Goal: Find specific page/section: Find specific page/section

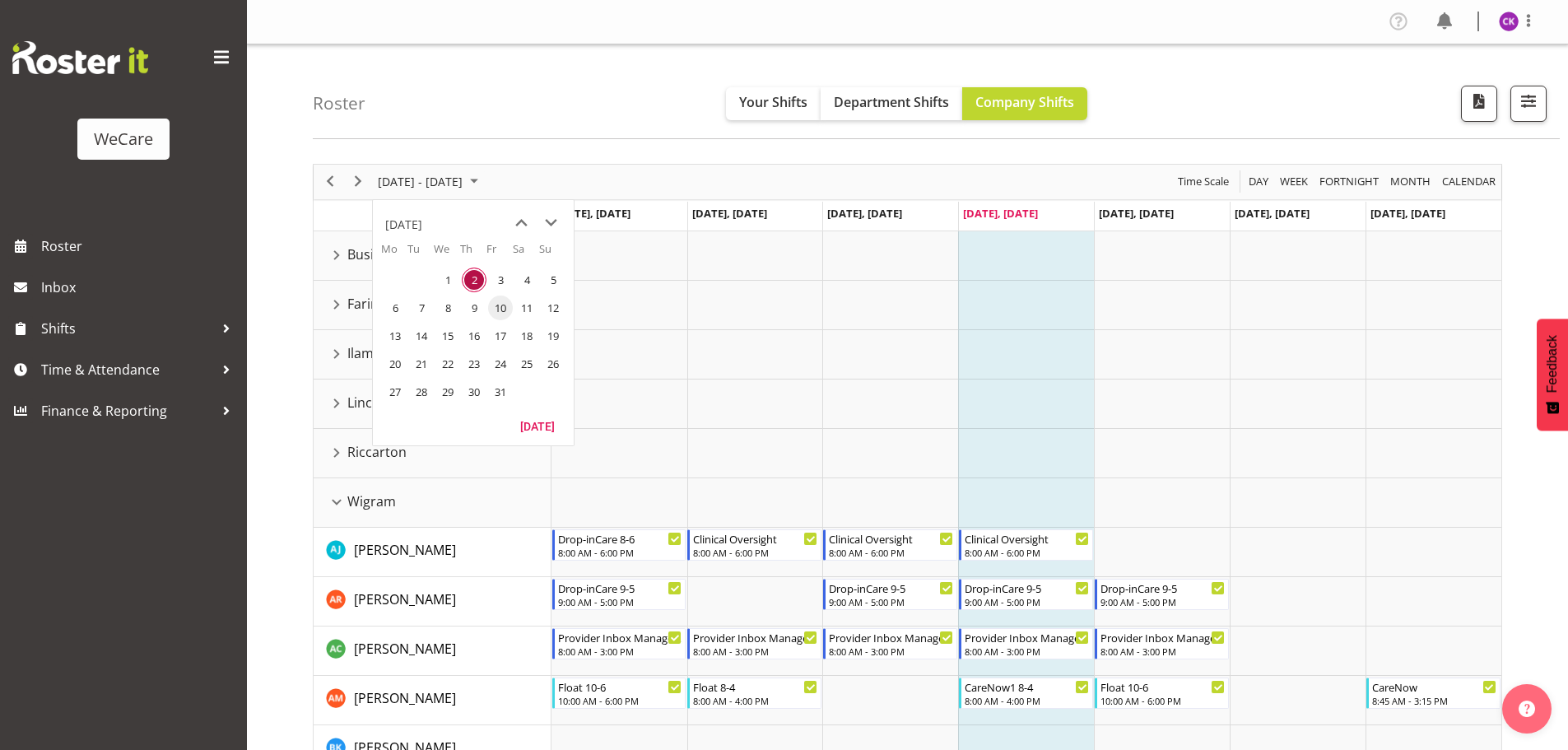
click at [503, 316] on span "10" at bounding box center [501, 308] width 25 height 25
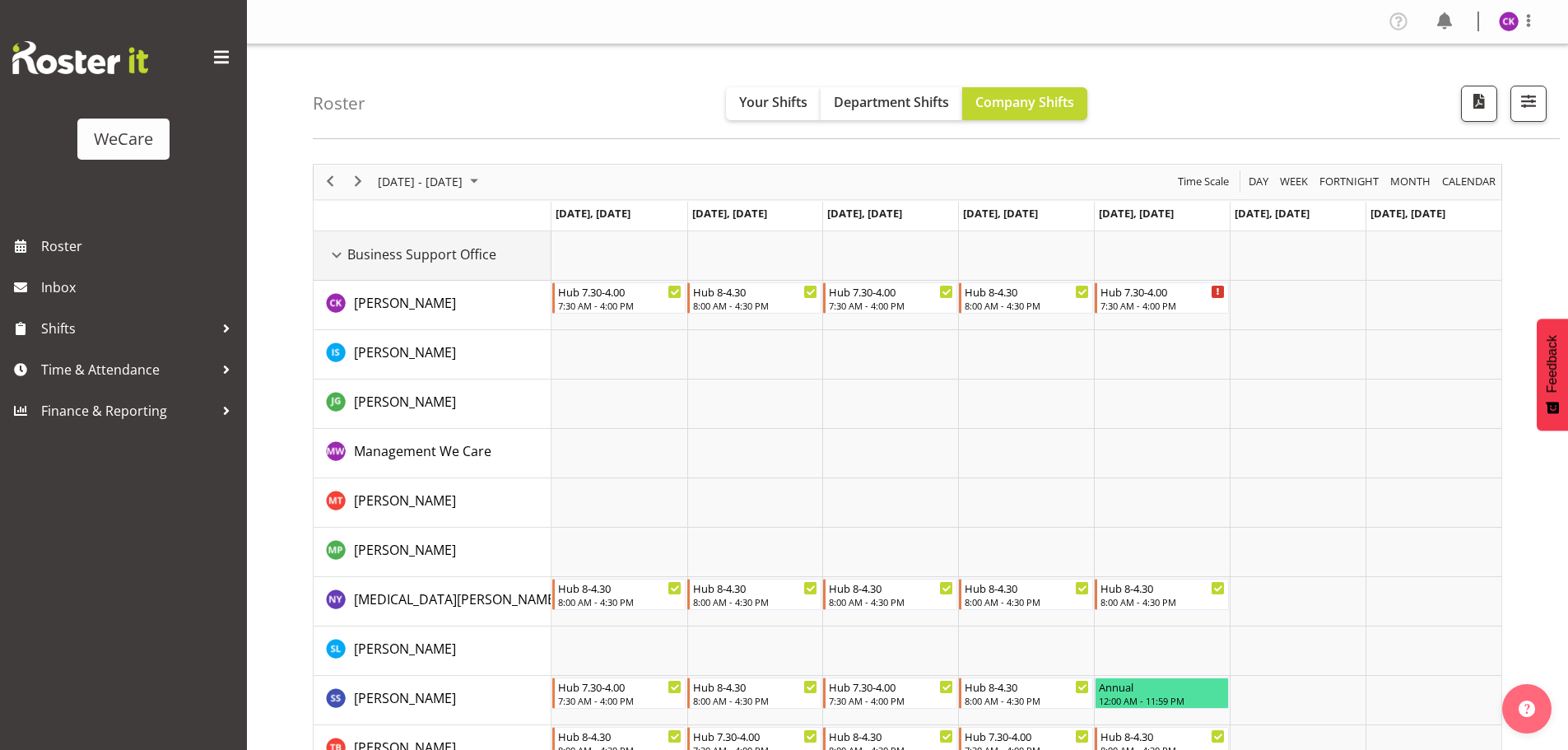
drag, startPoint x: 332, startPoint y: 259, endPoint x: 337, endPoint y: 442, distance: 183.1
click at [332, 259] on div "Business Support Office resource" at bounding box center [336, 256] width 22 height 22
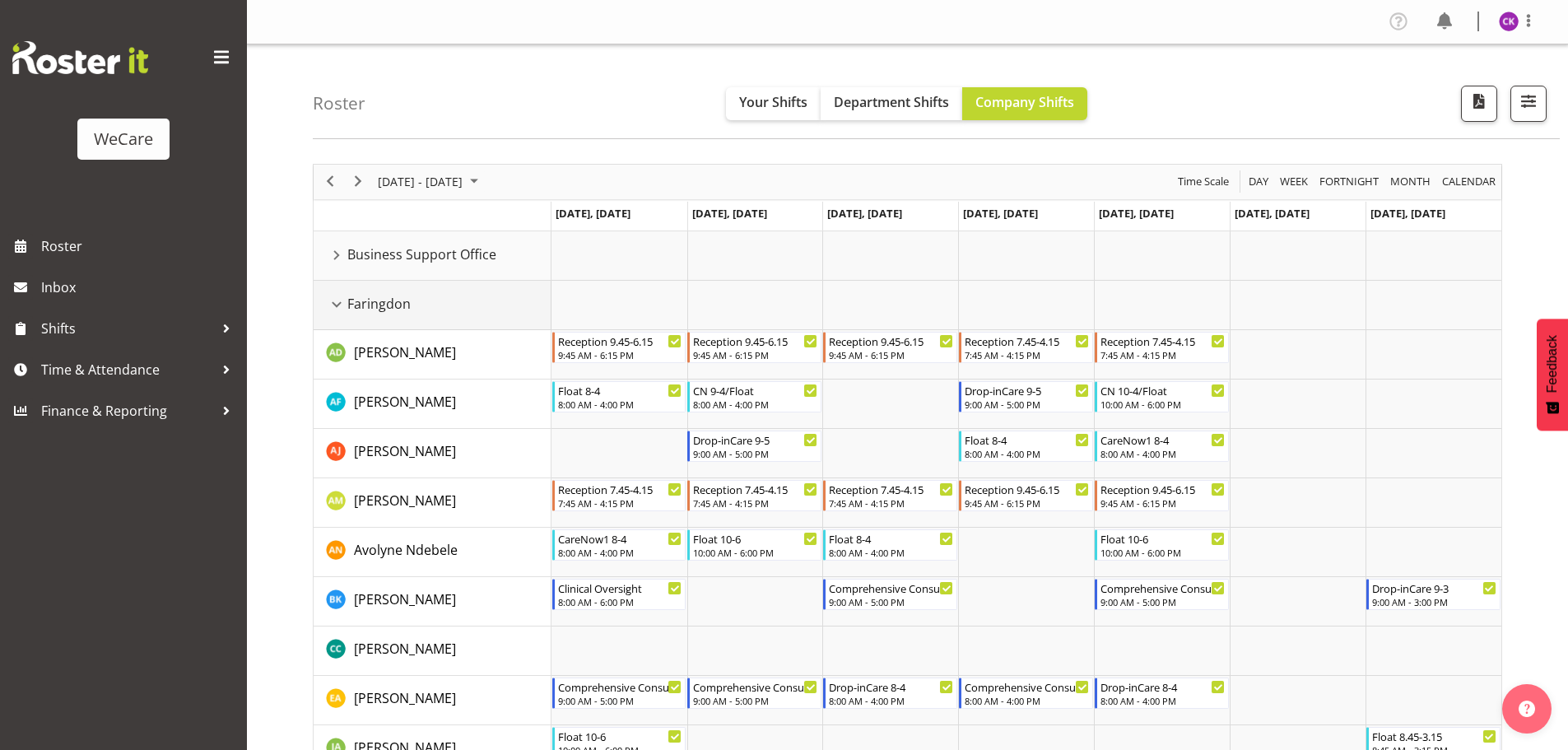
drag, startPoint x: 332, startPoint y: 302, endPoint x: 317, endPoint y: 441, distance: 139.8
click at [332, 301] on div "Faringdon resource" at bounding box center [336, 305] width 22 height 22
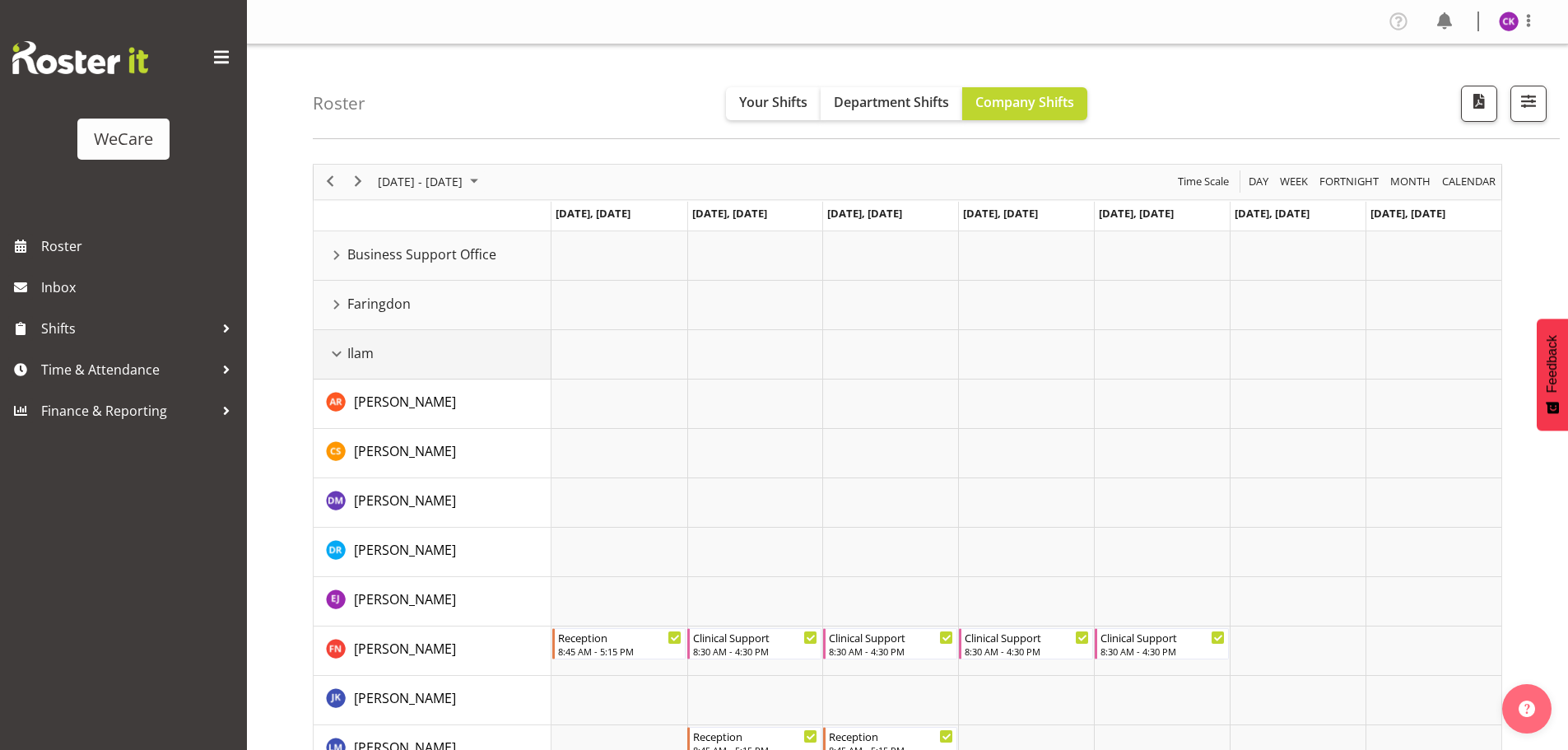
click at [333, 352] on div "Ilam resource" at bounding box center [336, 354] width 22 height 22
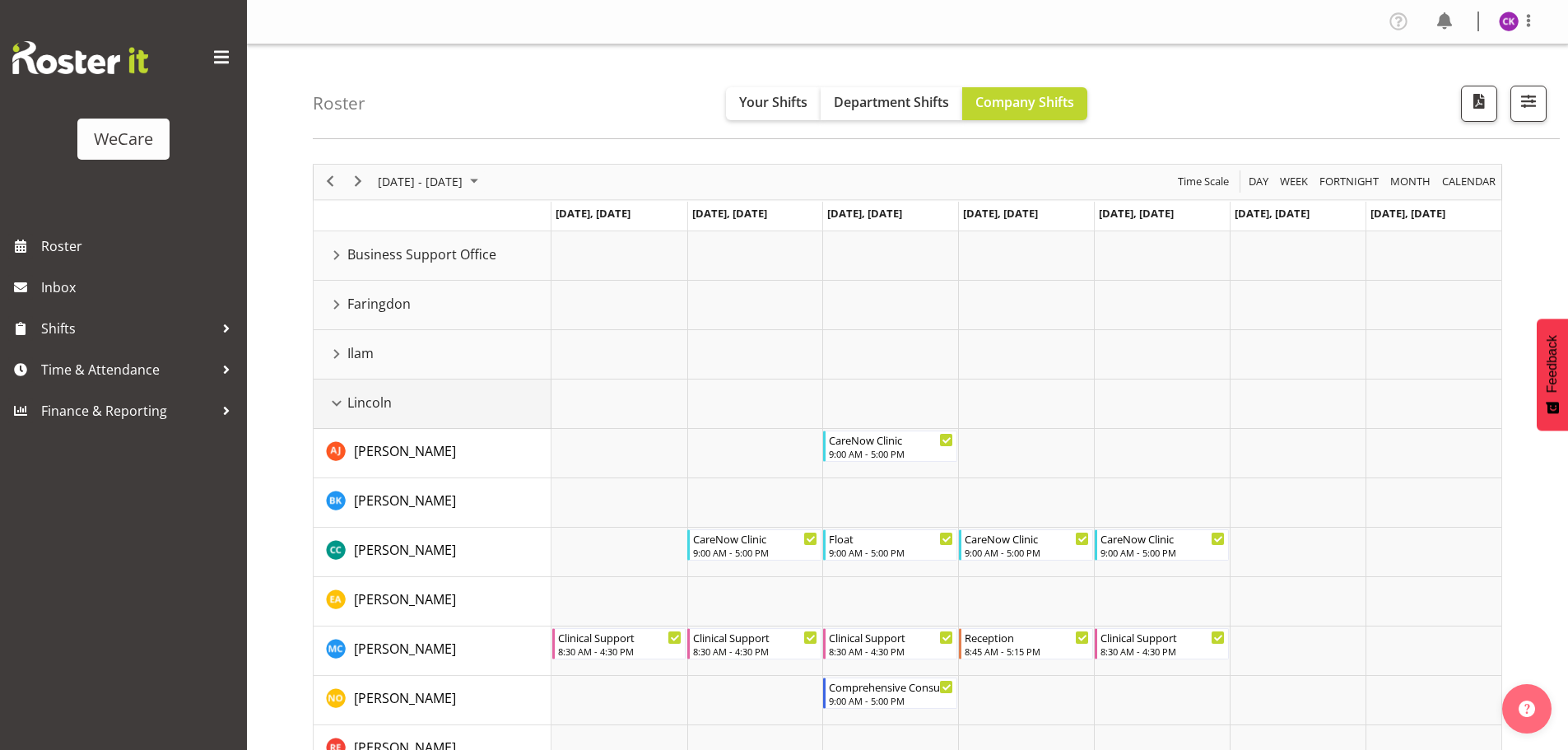
drag, startPoint x: 336, startPoint y: 400, endPoint x: 336, endPoint y: 357, distance: 43.0
click at [337, 400] on div "Lincoln resource" at bounding box center [336, 403] width 22 height 22
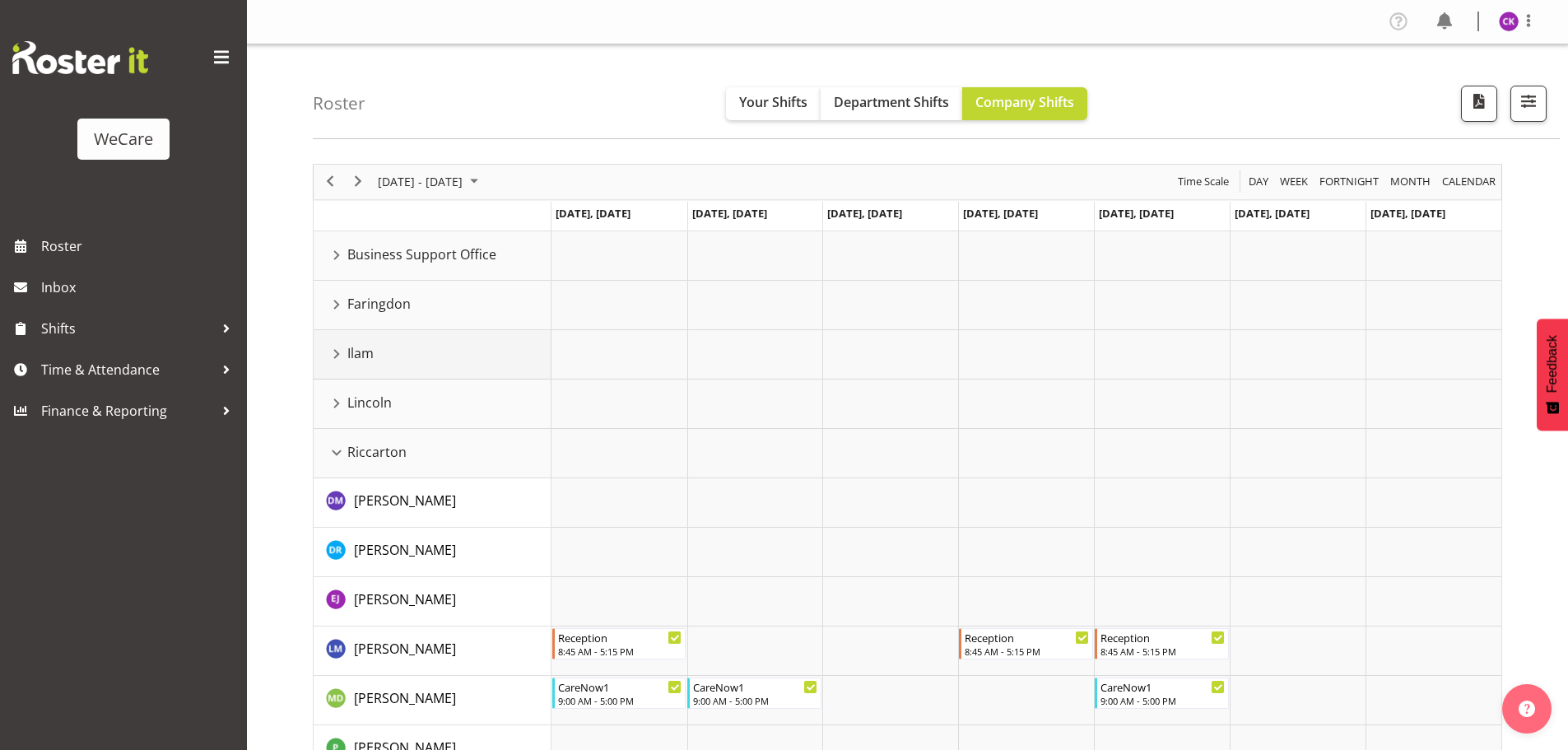
click at [335, 355] on div "Ilam resource" at bounding box center [336, 354] width 22 height 22
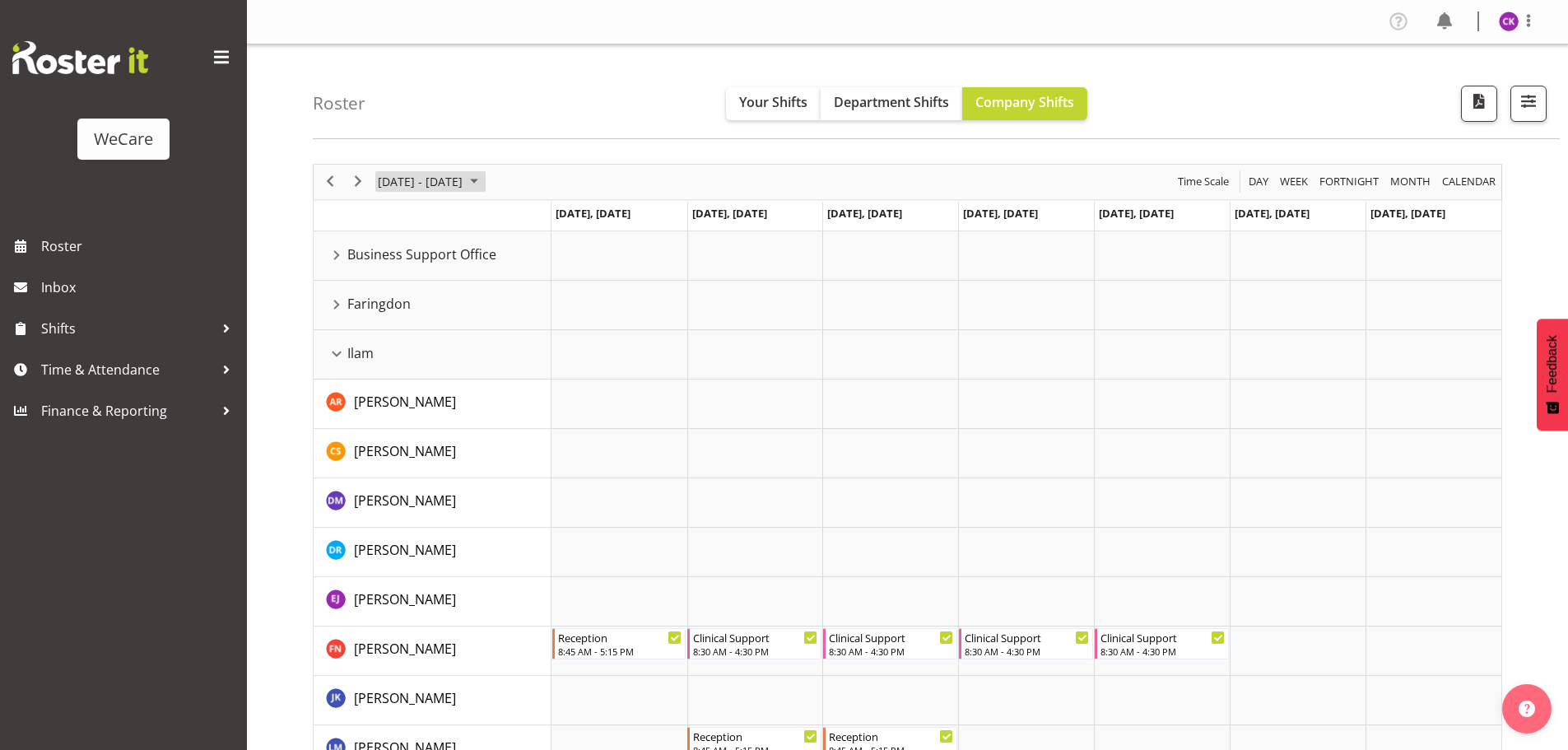
click at [458, 176] on span "[DATE] - [DATE]" at bounding box center [419, 181] width 88 height 21
click at [478, 277] on span "2" at bounding box center [474, 280] width 25 height 25
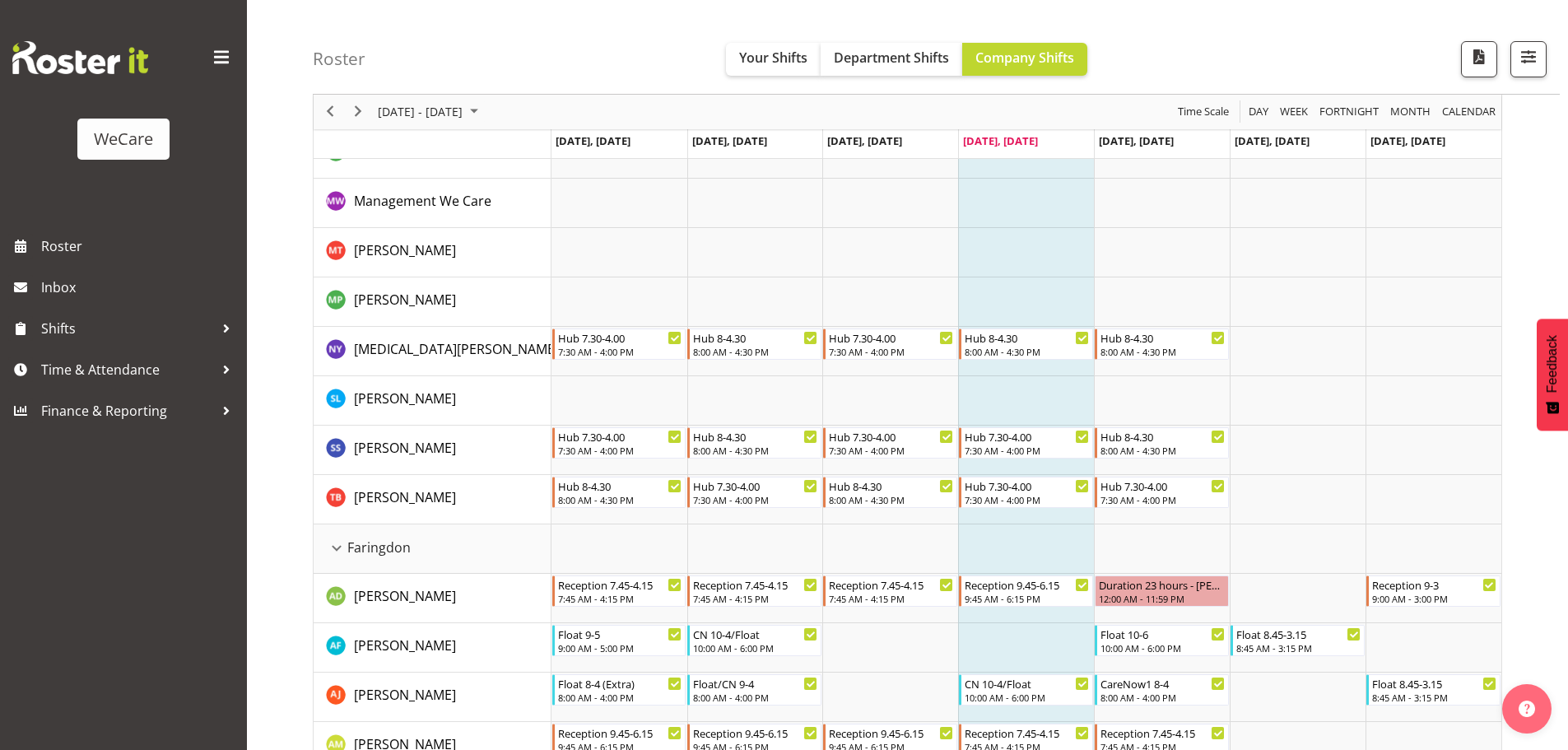
scroll to position [329, 0]
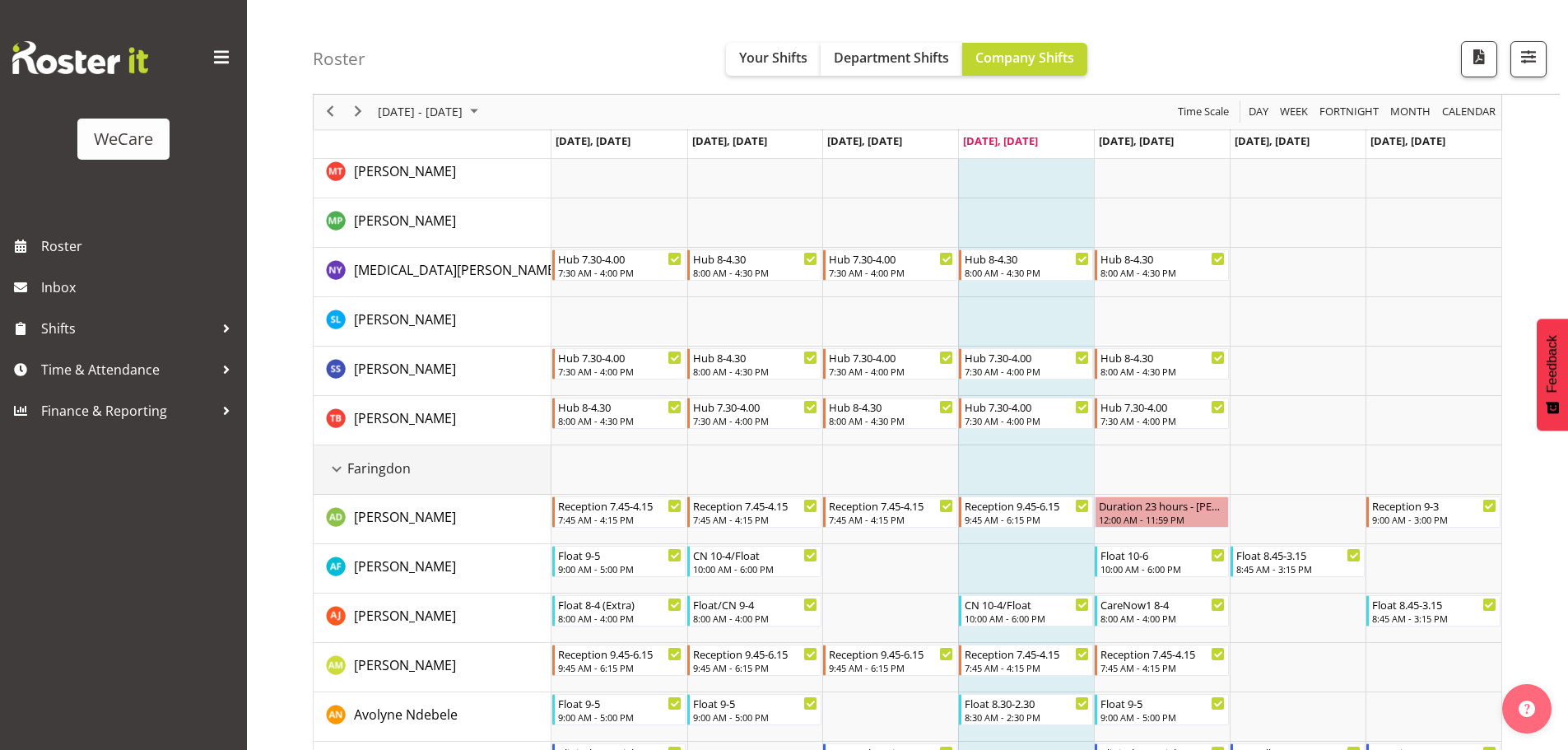
click at [335, 465] on div "Faringdon resource" at bounding box center [336, 469] width 22 height 22
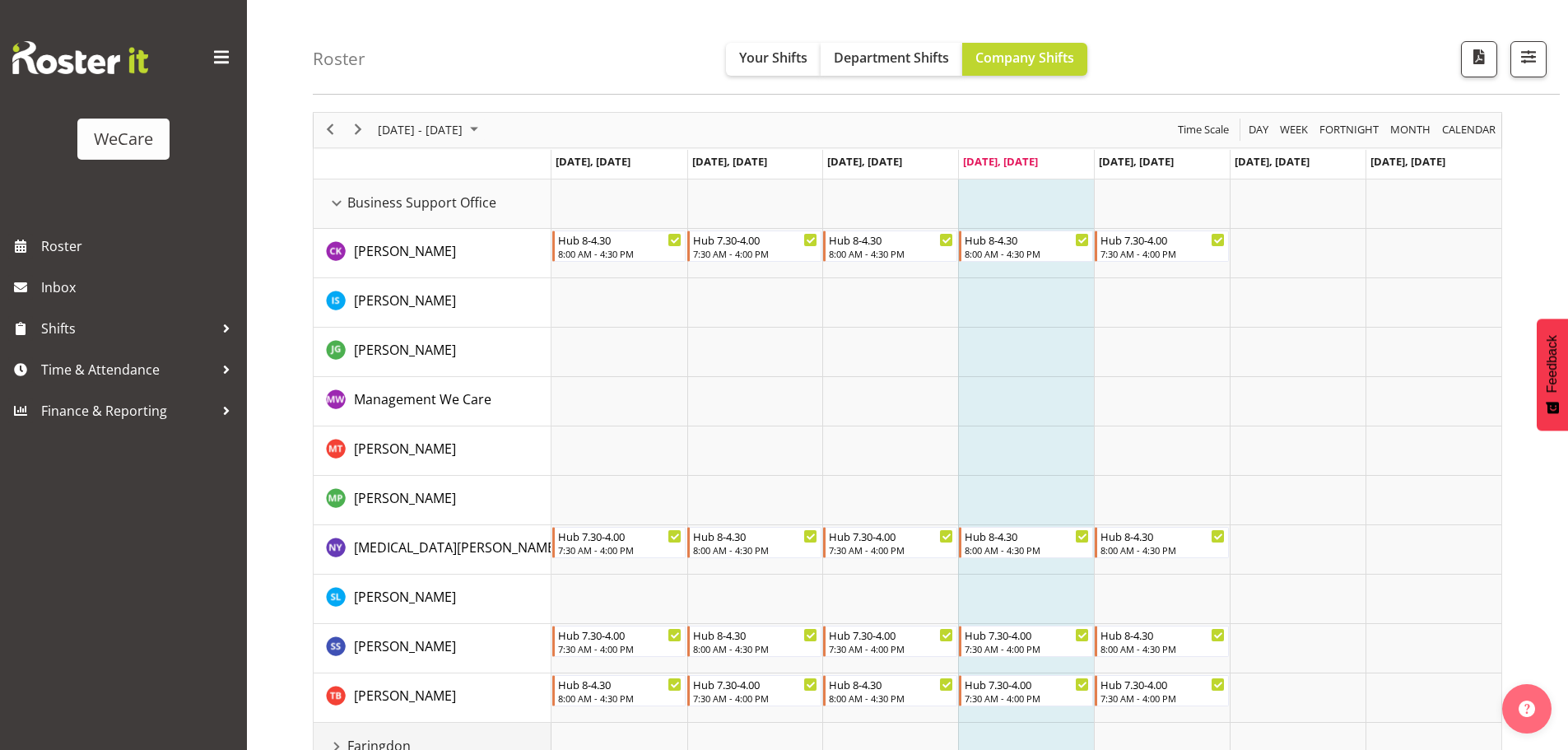
scroll to position [0, 0]
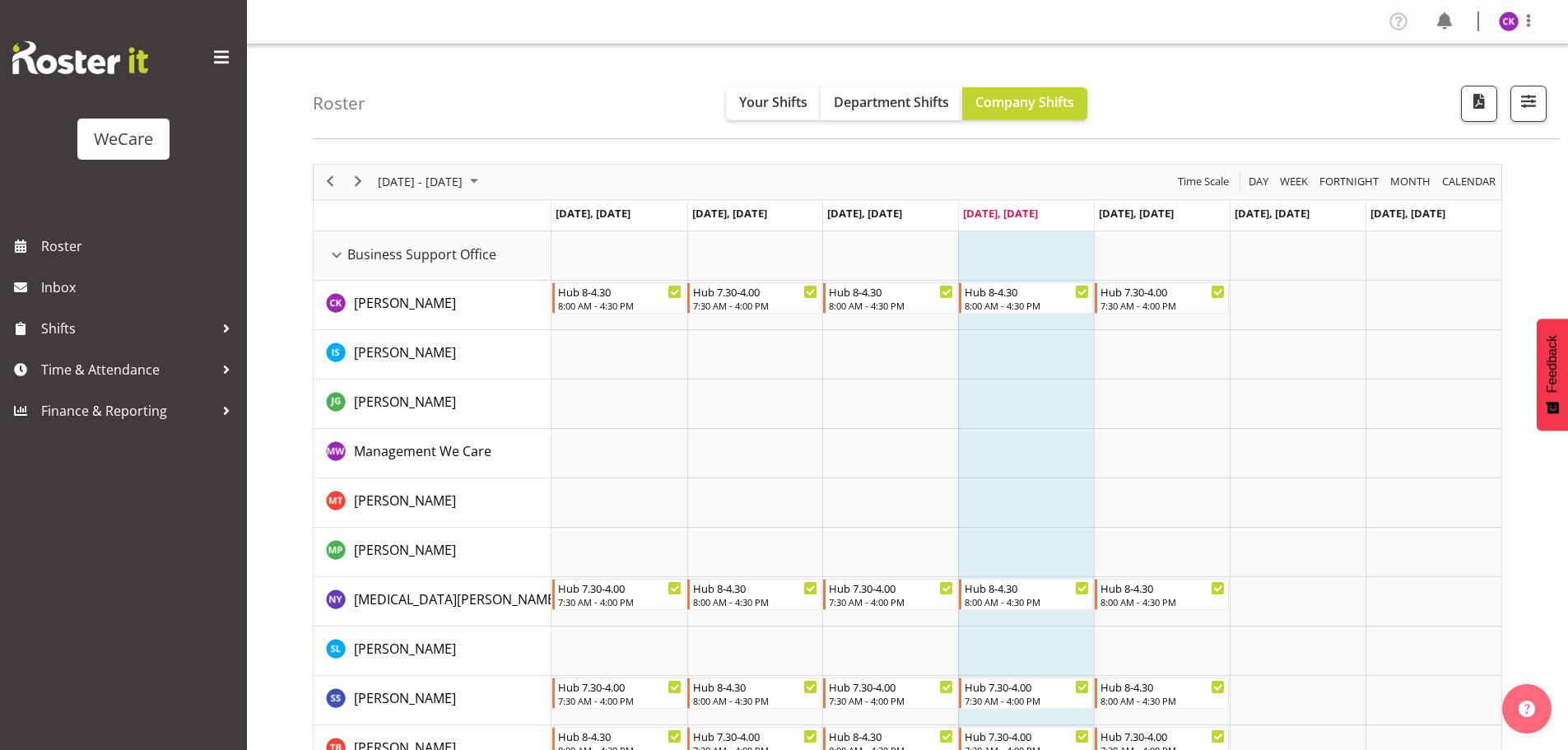
click at [1548, 104] on div "Roster Your Shifts Department Shifts Company Shifts All Locations Clear Busines…" at bounding box center [936, 91] width 1247 height 94
click at [1529, 109] on span "button" at bounding box center [1529, 101] width 22 height 22
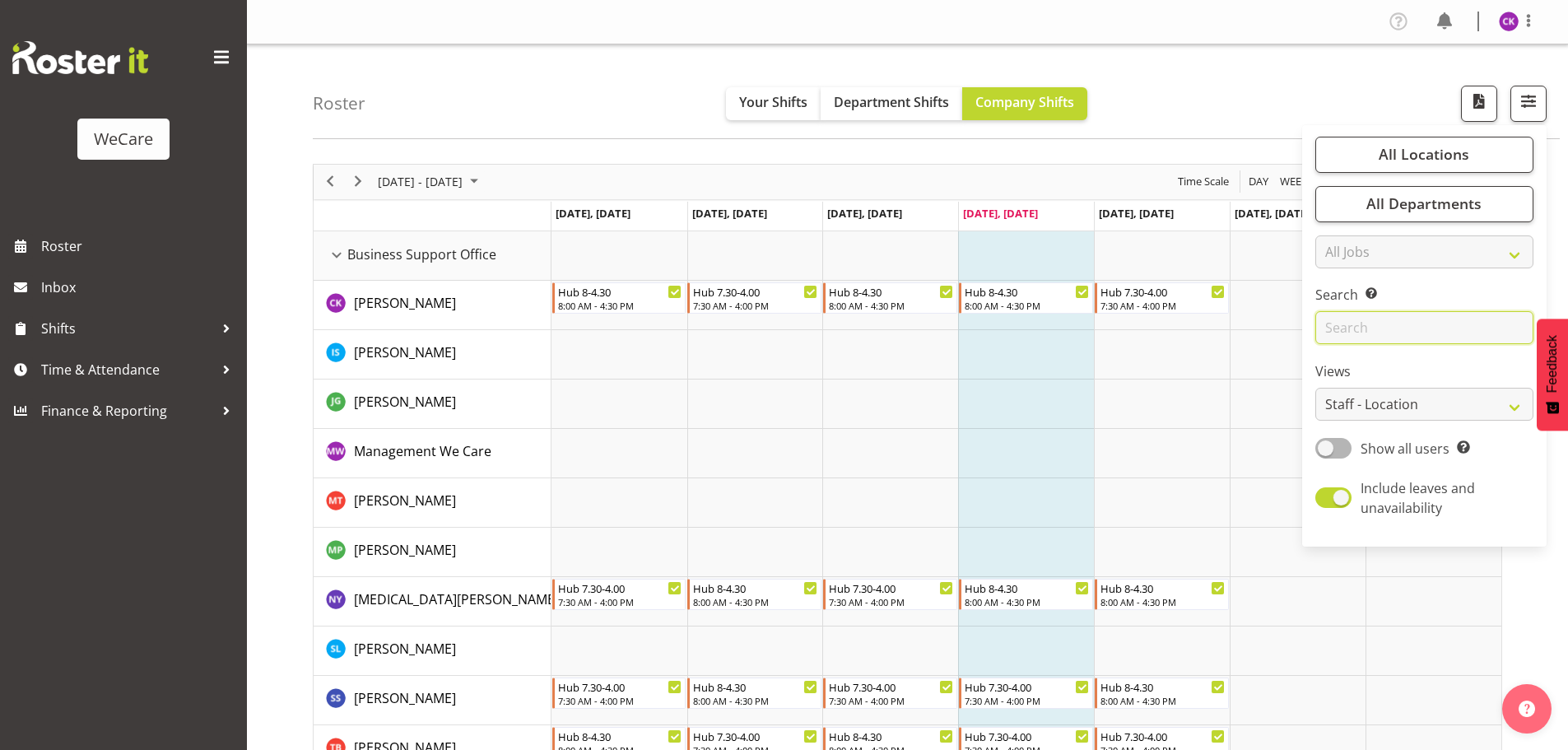
click at [1390, 338] on input "text" at bounding box center [1424, 327] width 218 height 33
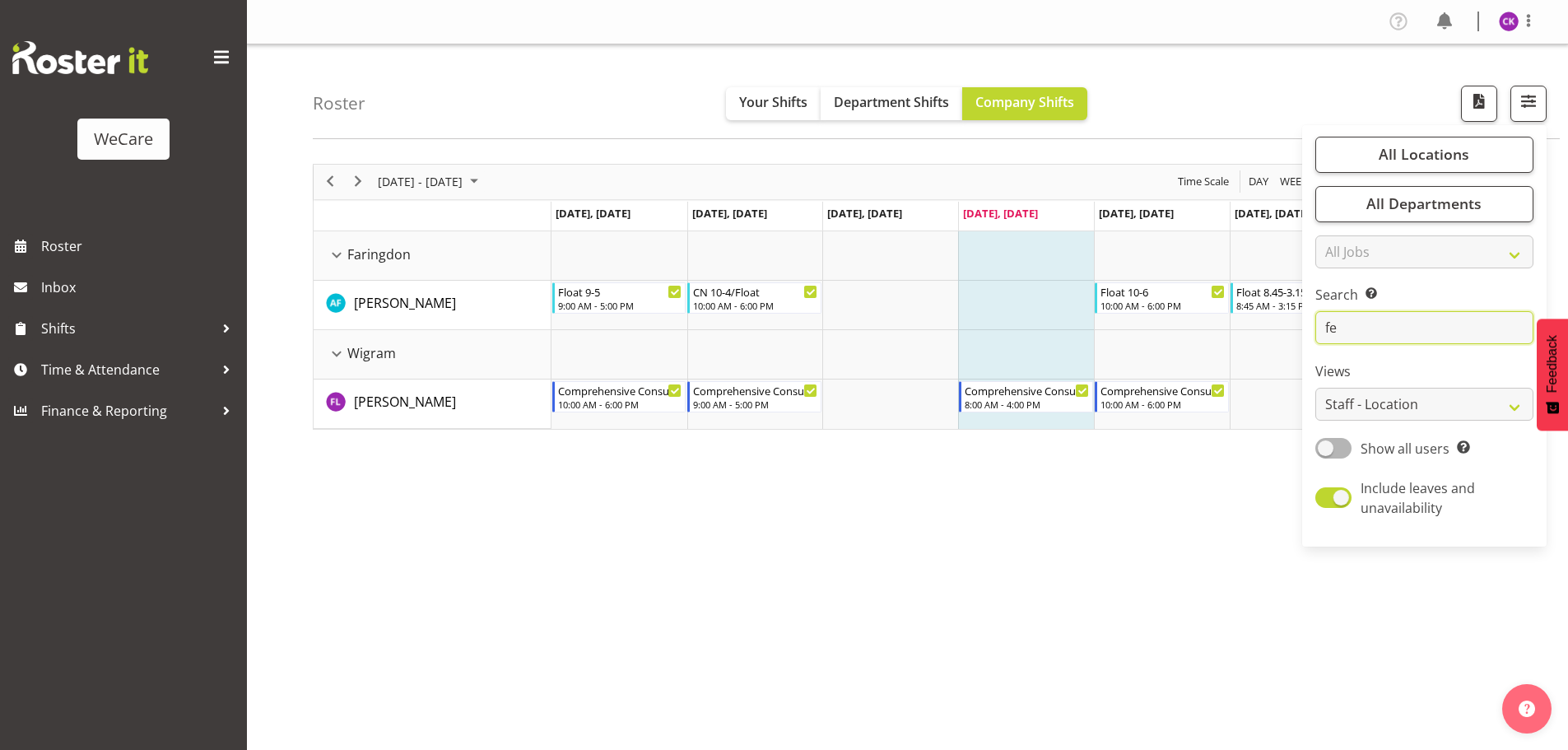
type input "f"
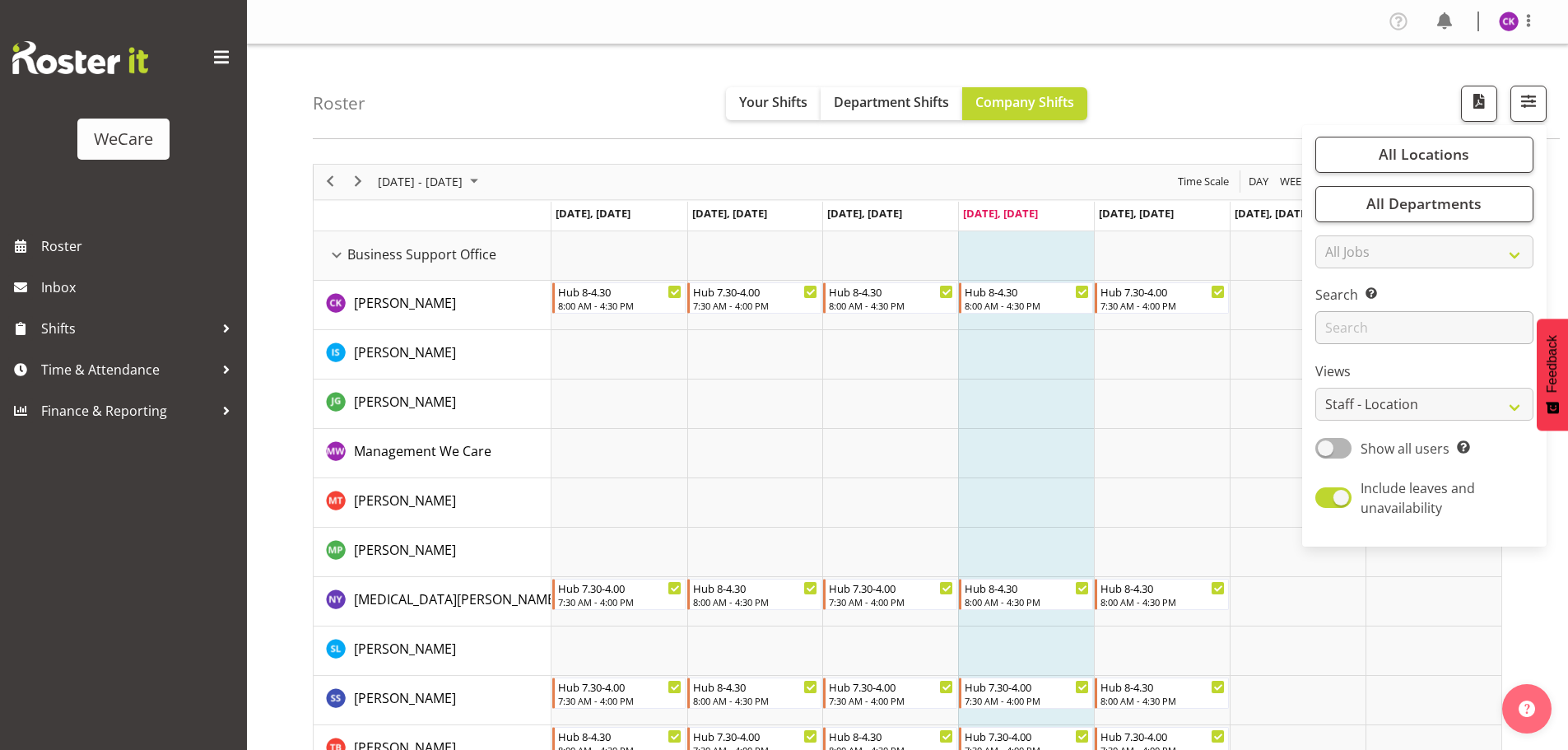
click at [1354, 346] on div "All Locations Clear Business Support Office [GEOGRAPHIC_DATA] Ilam [GEOGRAPHIC_…" at bounding box center [1424, 336] width 245 height 408
drag, startPoint x: 1353, startPoint y: 334, endPoint x: 1343, endPoint y: 336, distance: 10.2
click at [1352, 334] on input "text" at bounding box center [1424, 327] width 218 height 33
type input "e"
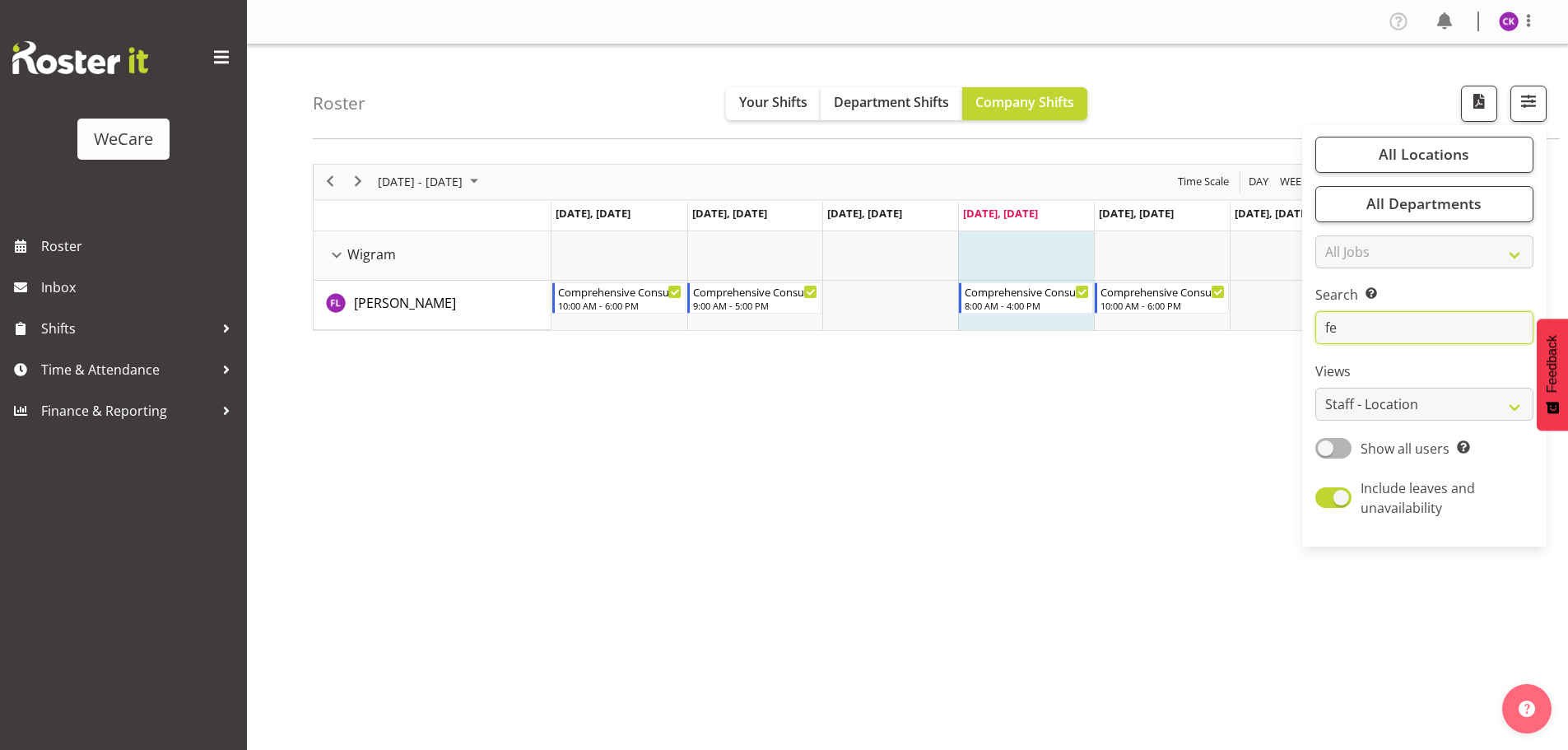
type input "f"
